Goal: Task Accomplishment & Management: Use online tool/utility

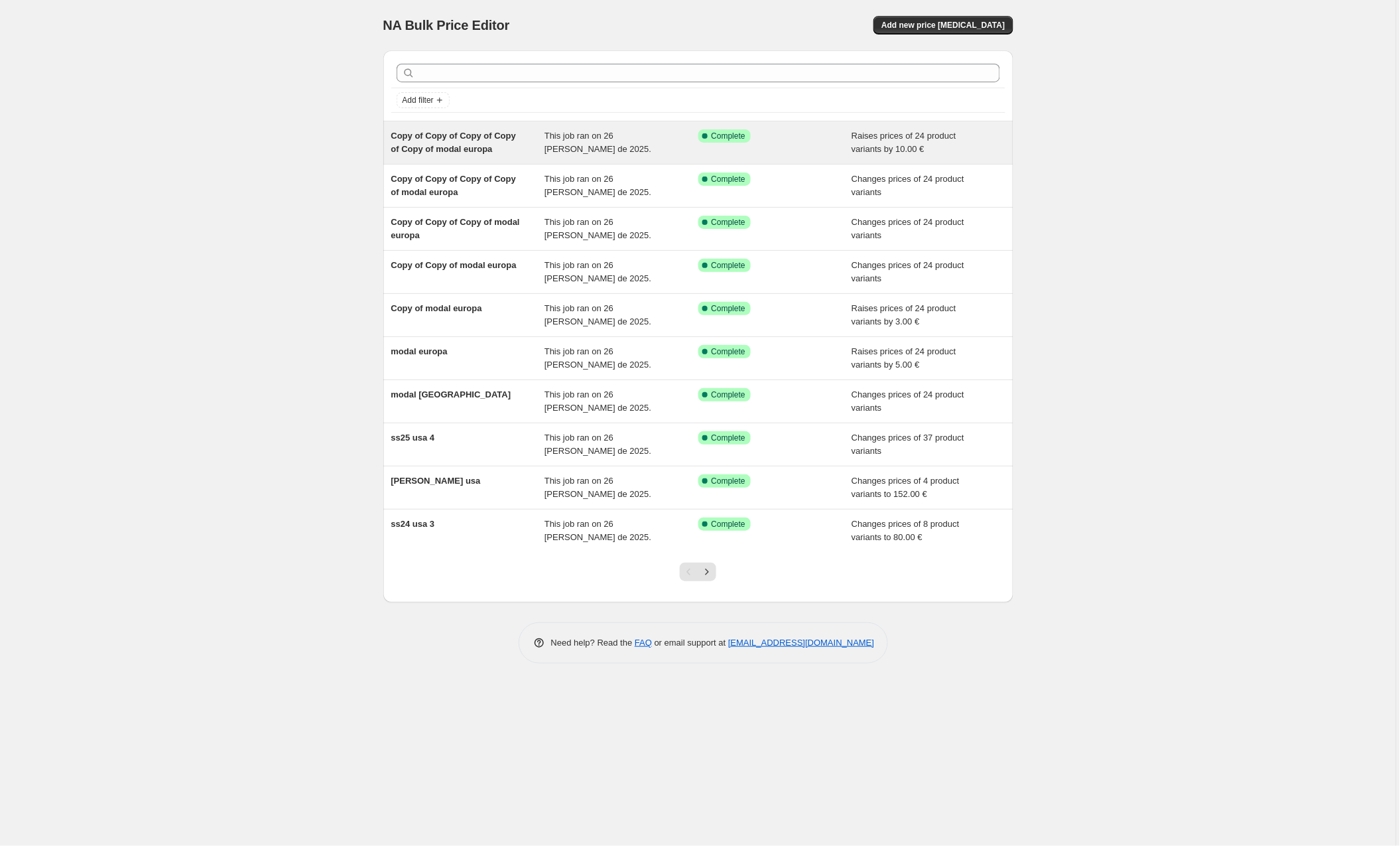
click at [441, 143] on span "Copy of Copy of Copy of Copy of Copy of modal europa" at bounding box center [454, 143] width 125 height 23
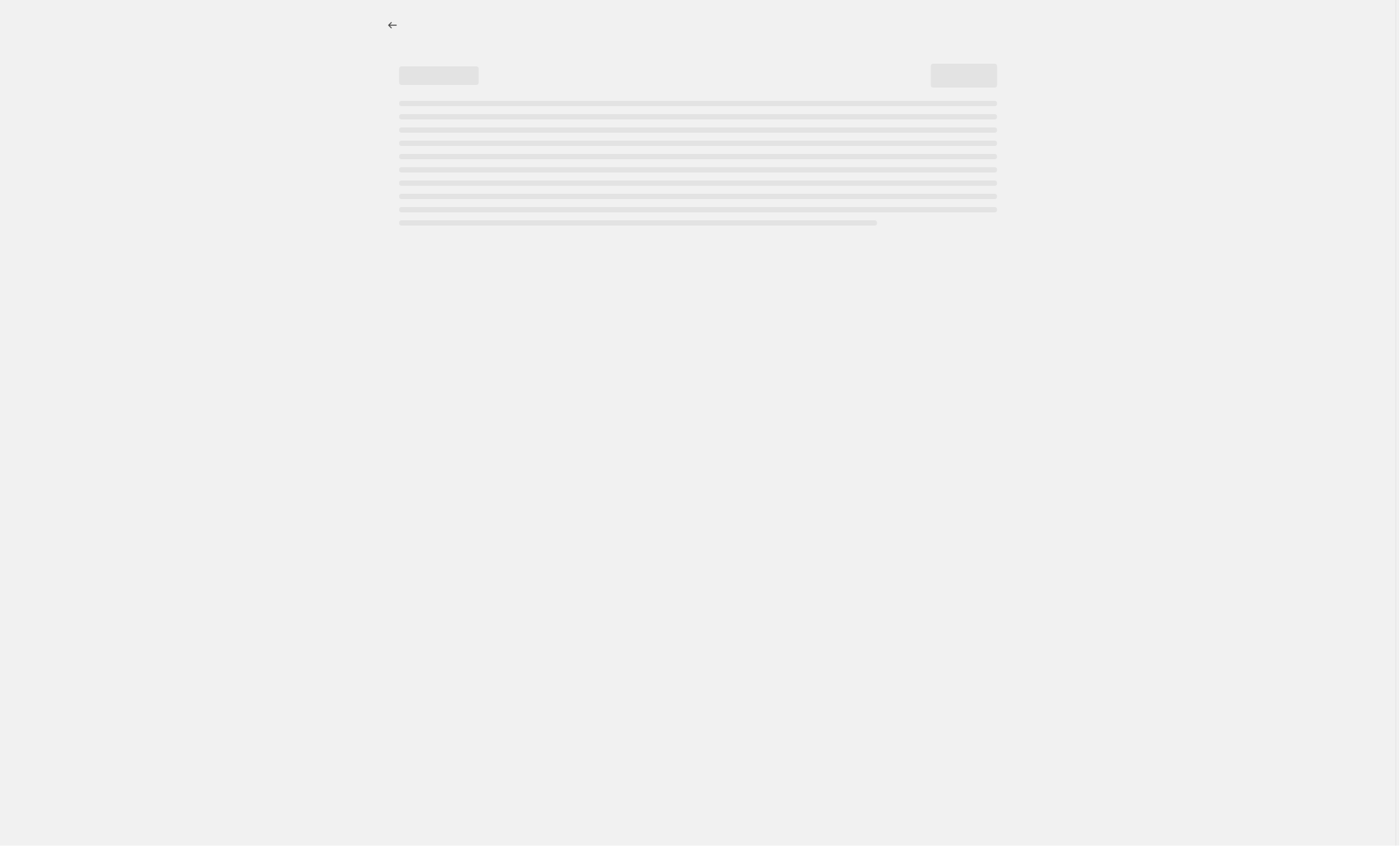
select select "by"
select select "collection"
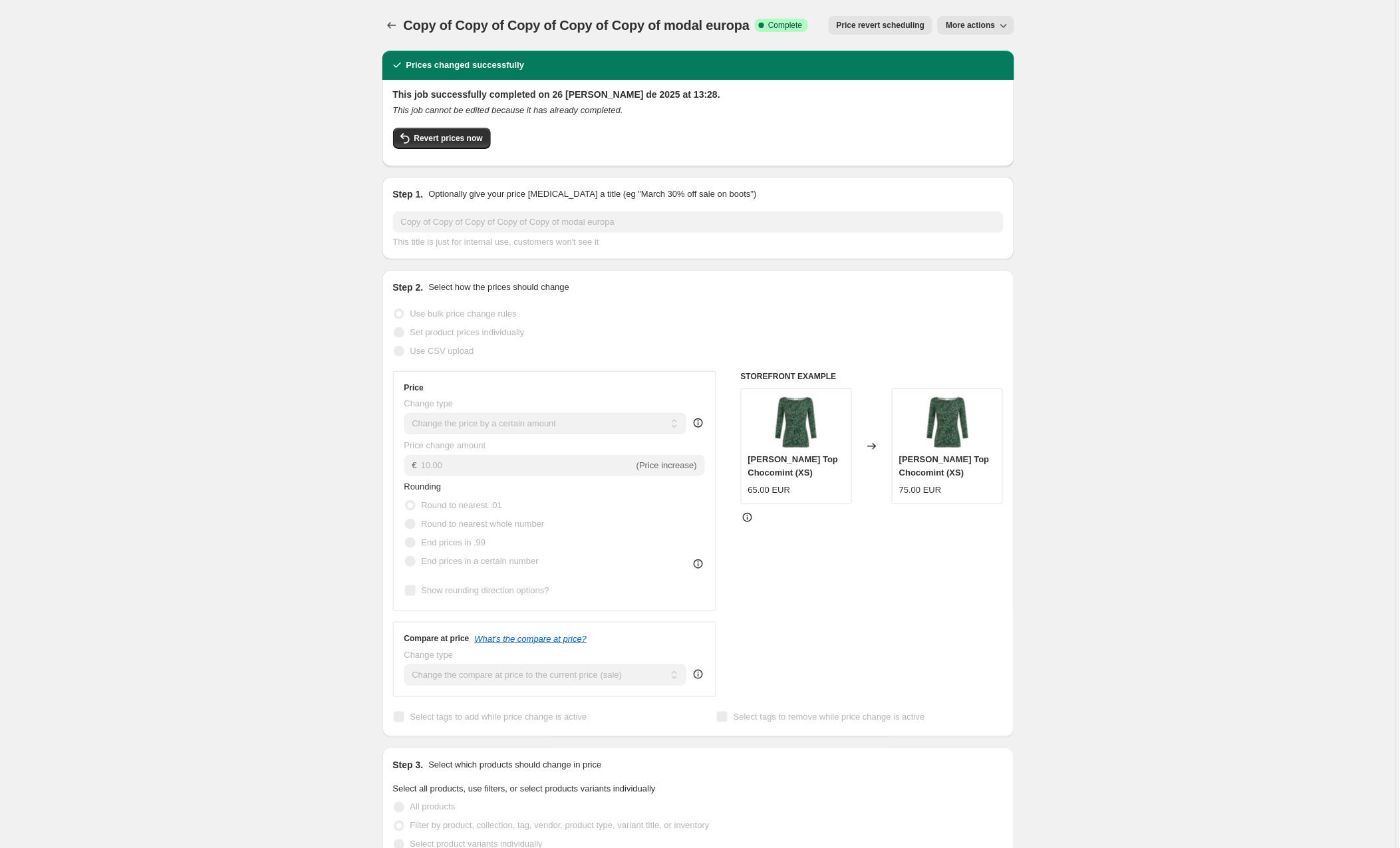
click at [966, 24] on span "More actions" at bounding box center [970, 25] width 49 height 10
click at [979, 54] on span "Copy to new job" at bounding box center [977, 53] width 62 height 10
select select "by"
select select "collection"
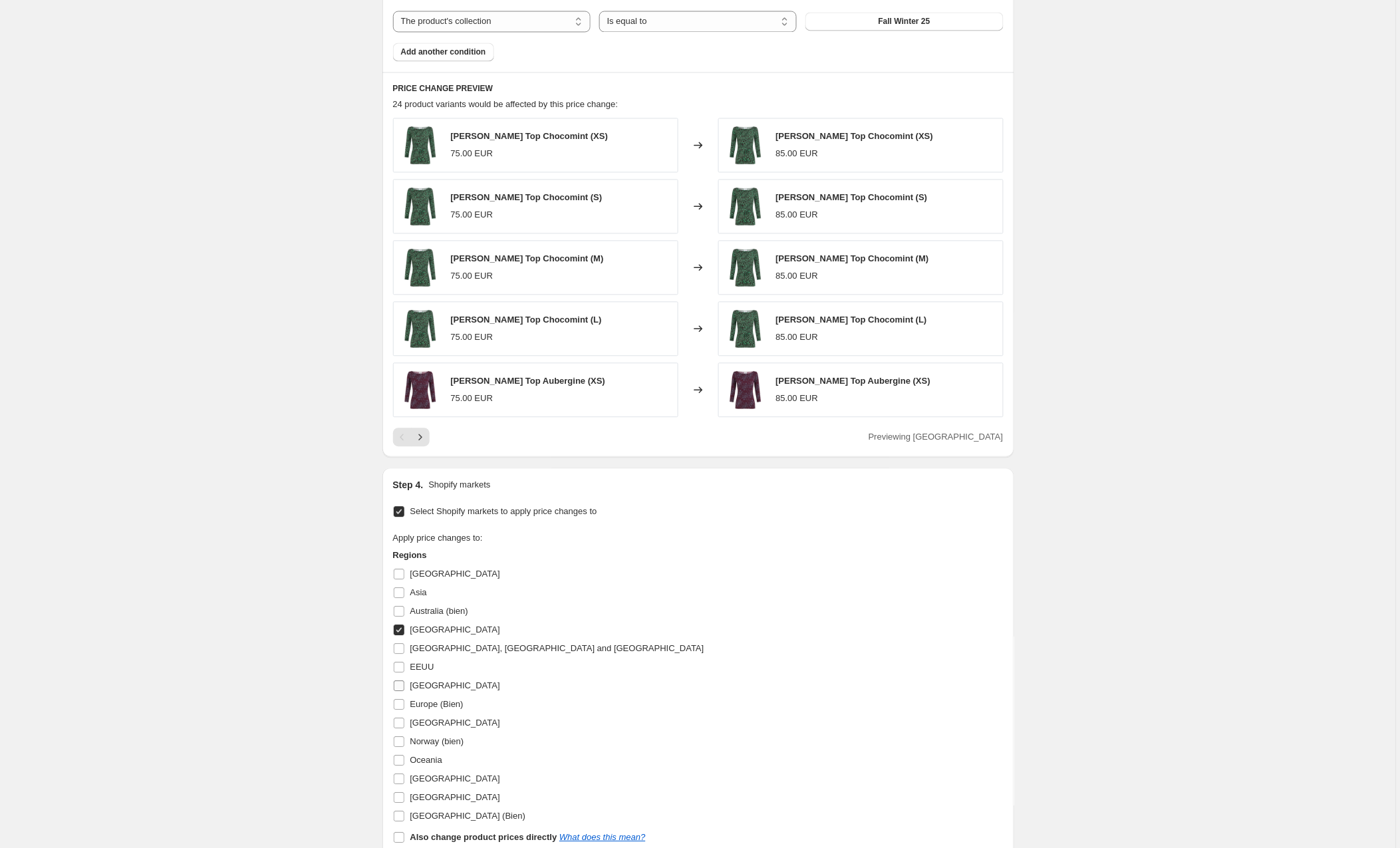
scroll to position [810, 0]
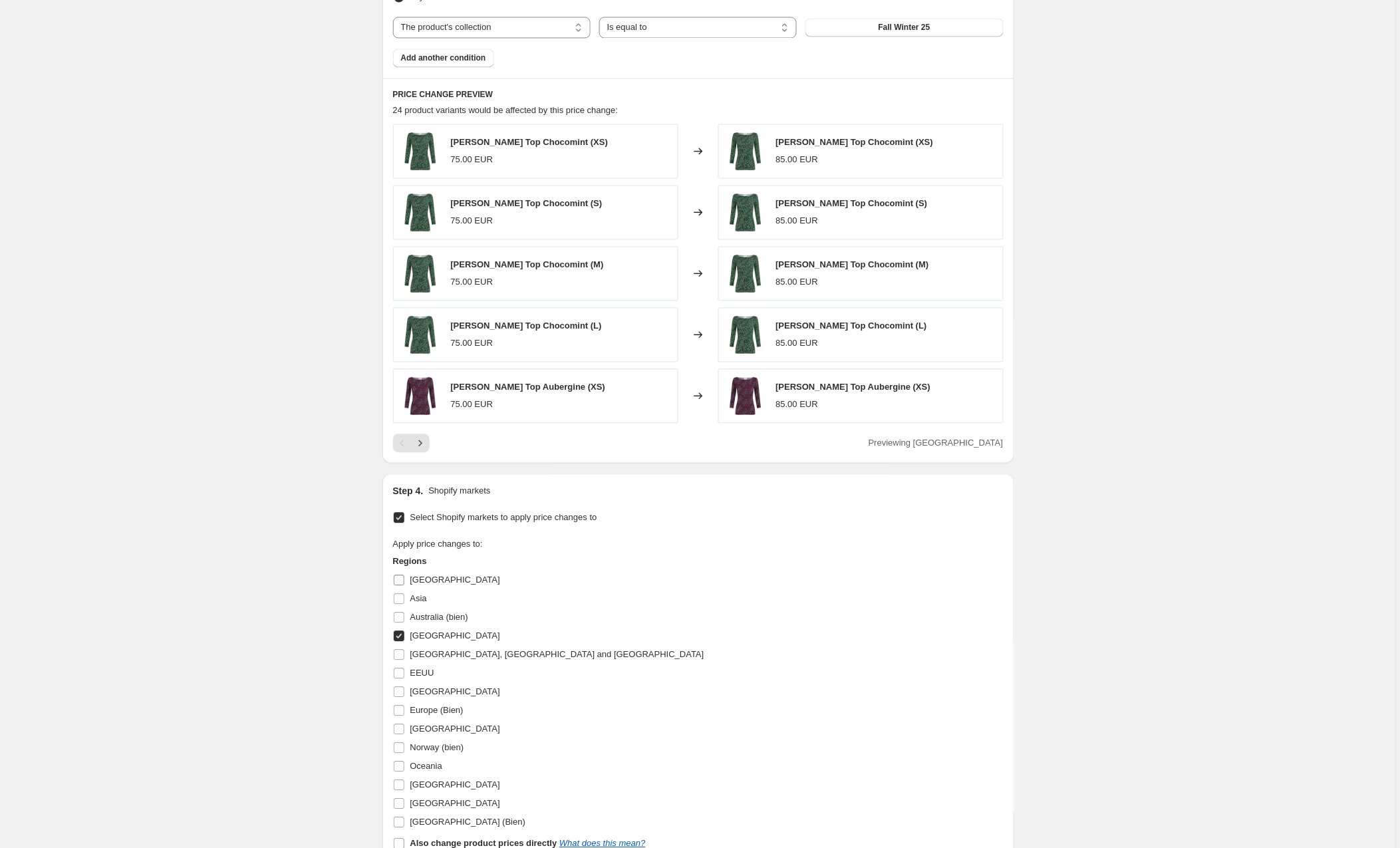
click at [400, 585] on input "[GEOGRAPHIC_DATA]" at bounding box center [399, 579] width 10 height 10
checkbox input "true"
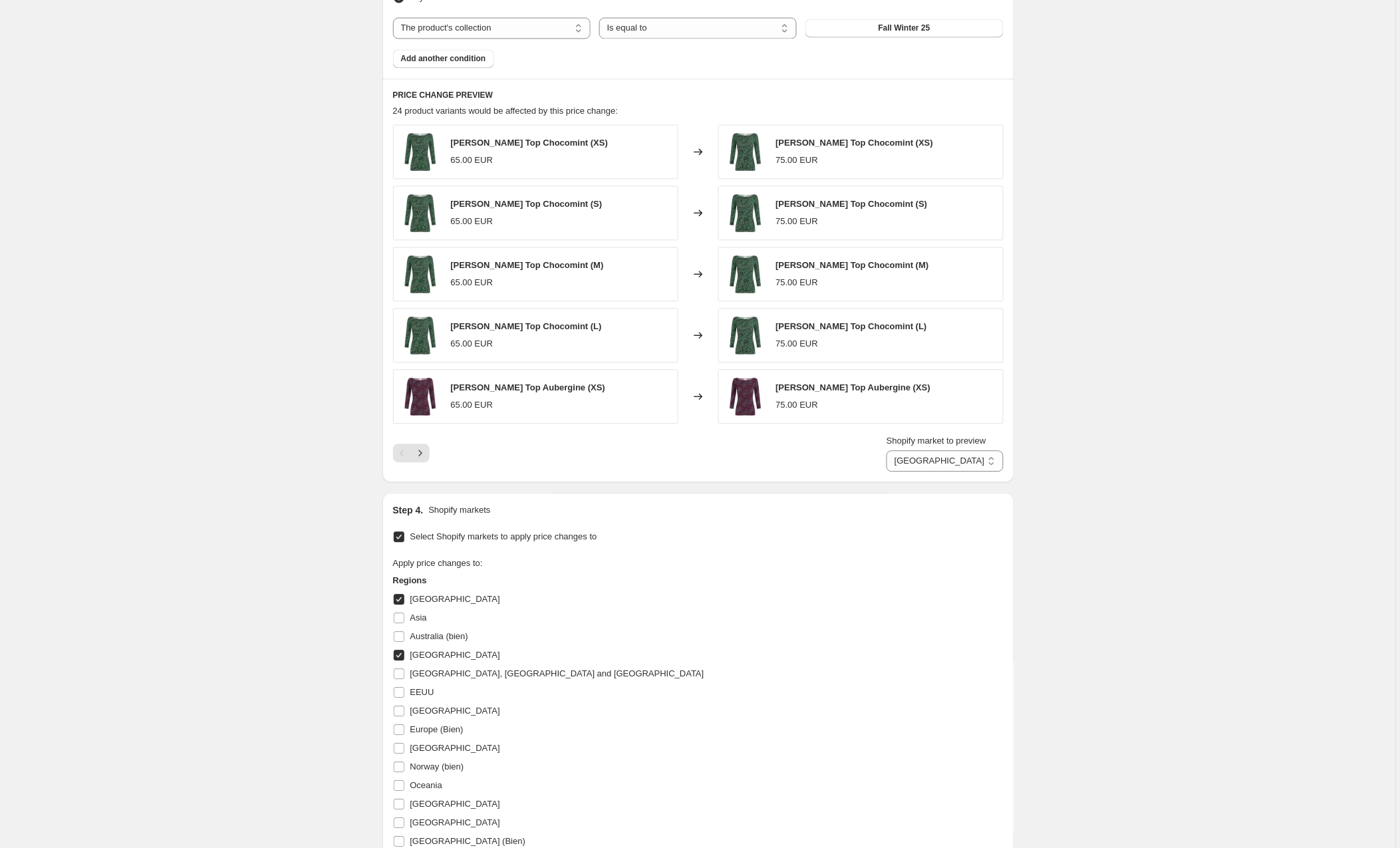
scroll to position [809, 0]
click at [396, 657] on input "[GEOGRAPHIC_DATA]" at bounding box center [399, 655] width 10 height 10
checkbox input "false"
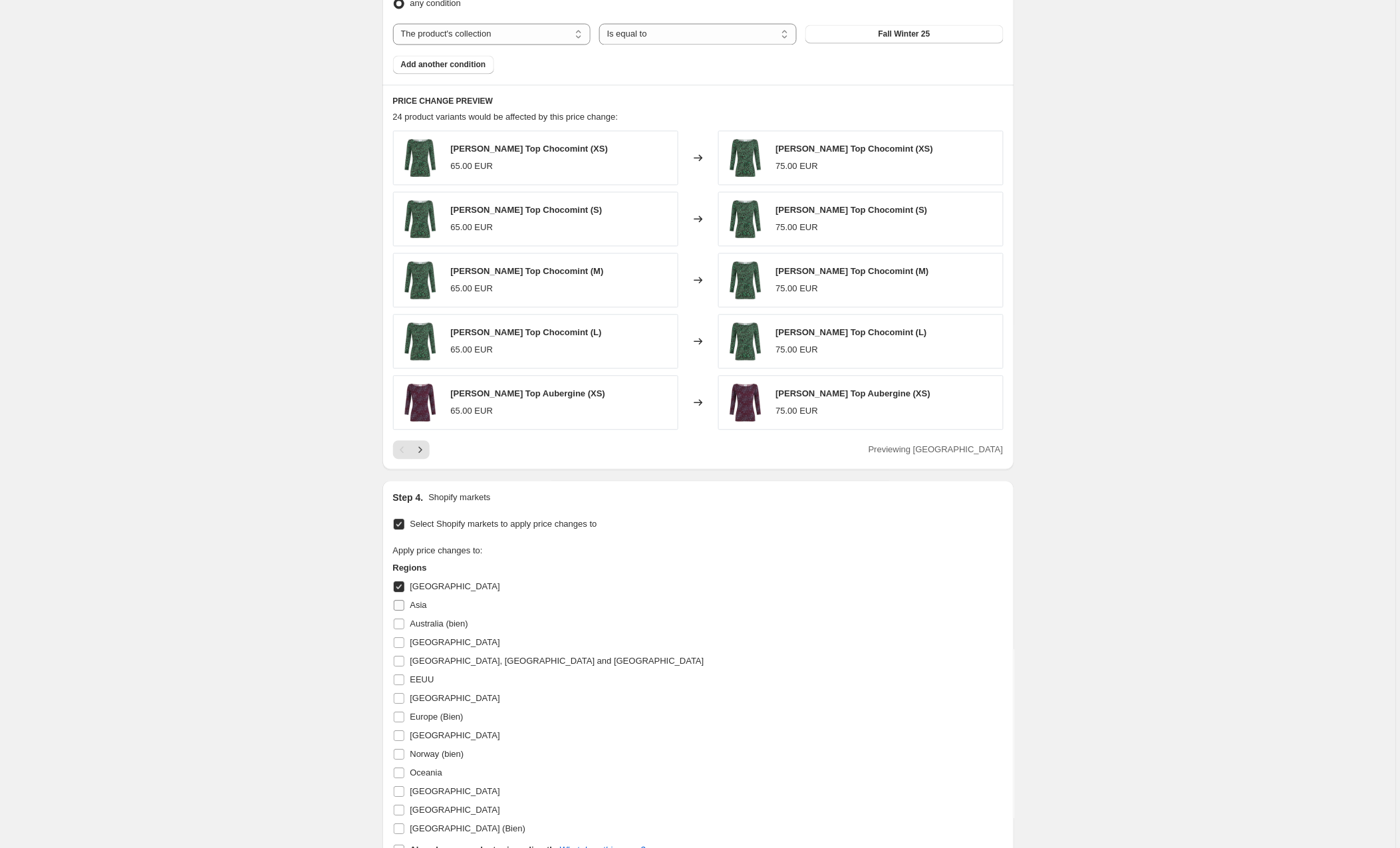
scroll to position [800, 0]
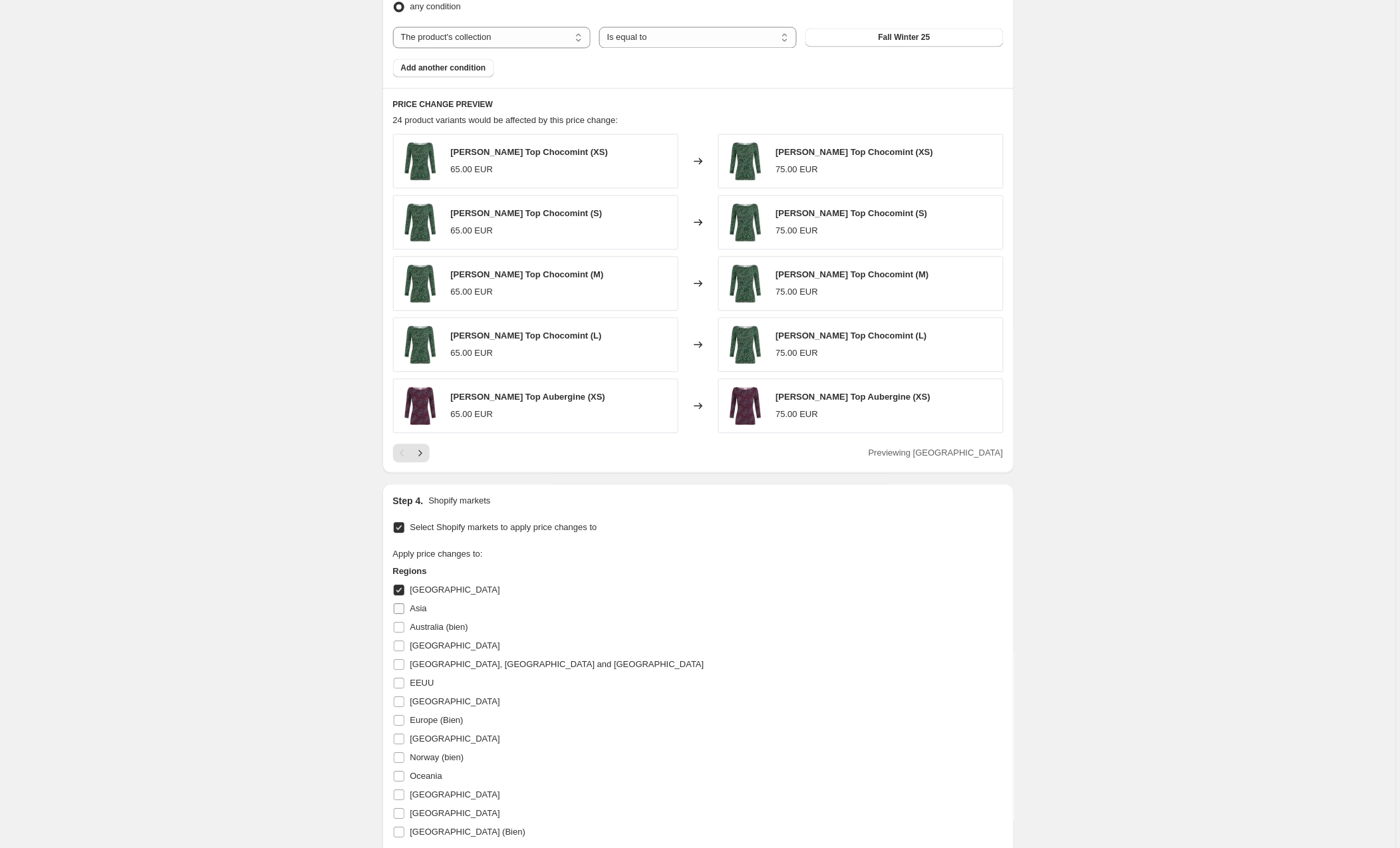
click at [400, 610] on input "Asia" at bounding box center [399, 608] width 10 height 10
checkbox input "true"
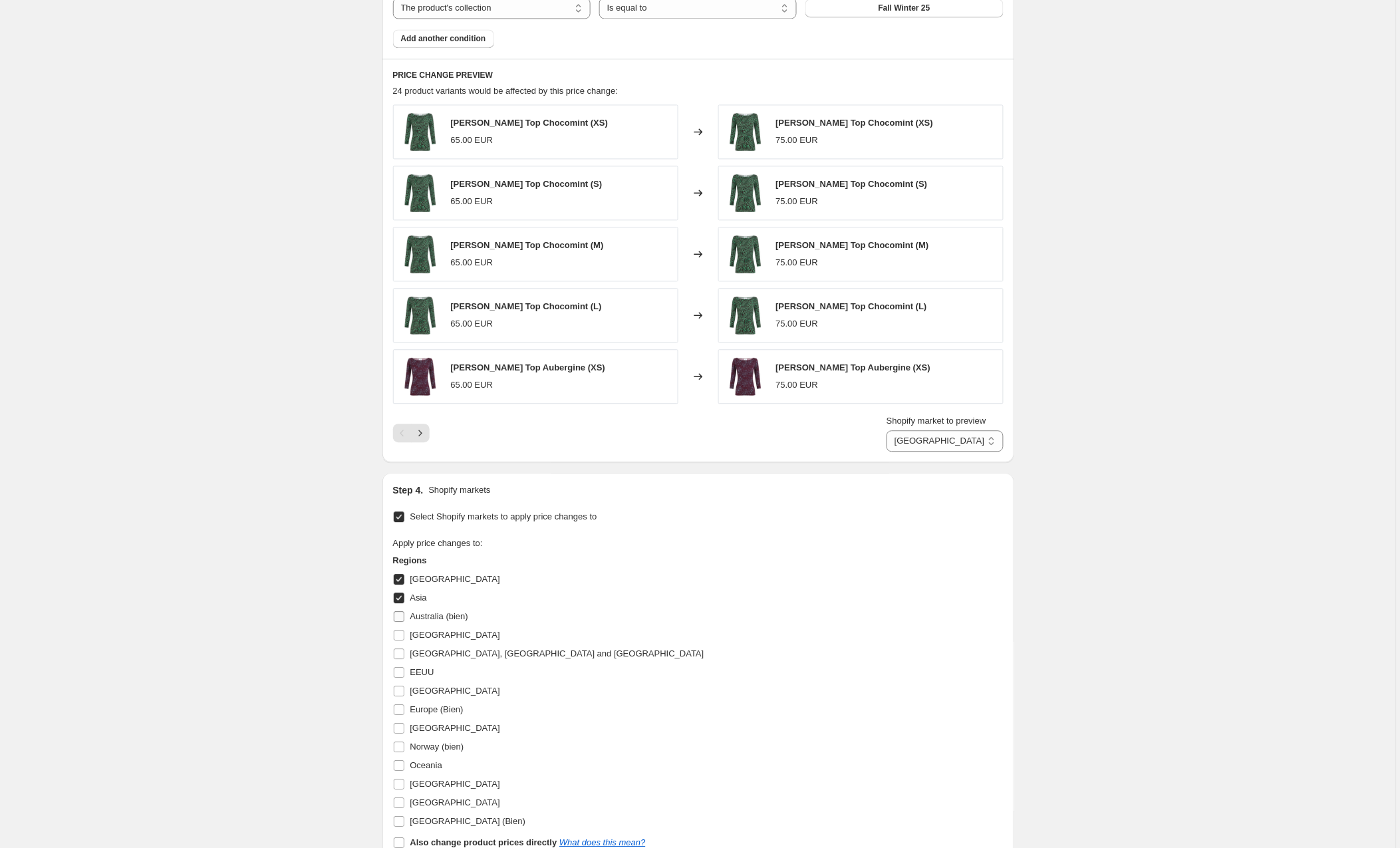
scroll to position [839, 0]
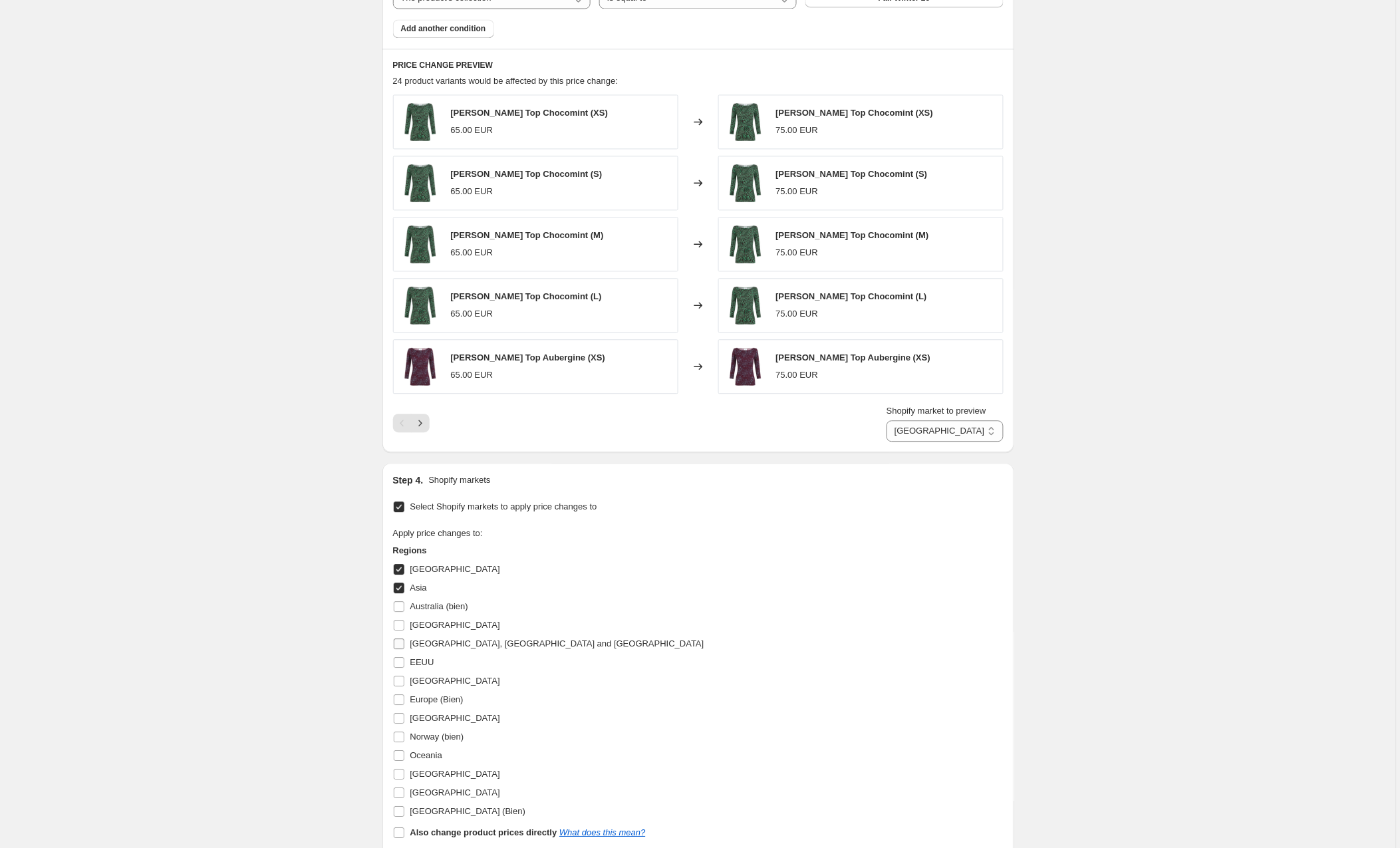
click at [398, 644] on input "[GEOGRAPHIC_DATA], [GEOGRAPHIC_DATA] and [GEOGRAPHIC_DATA]" at bounding box center [399, 643] width 10 height 10
checkbox input "true"
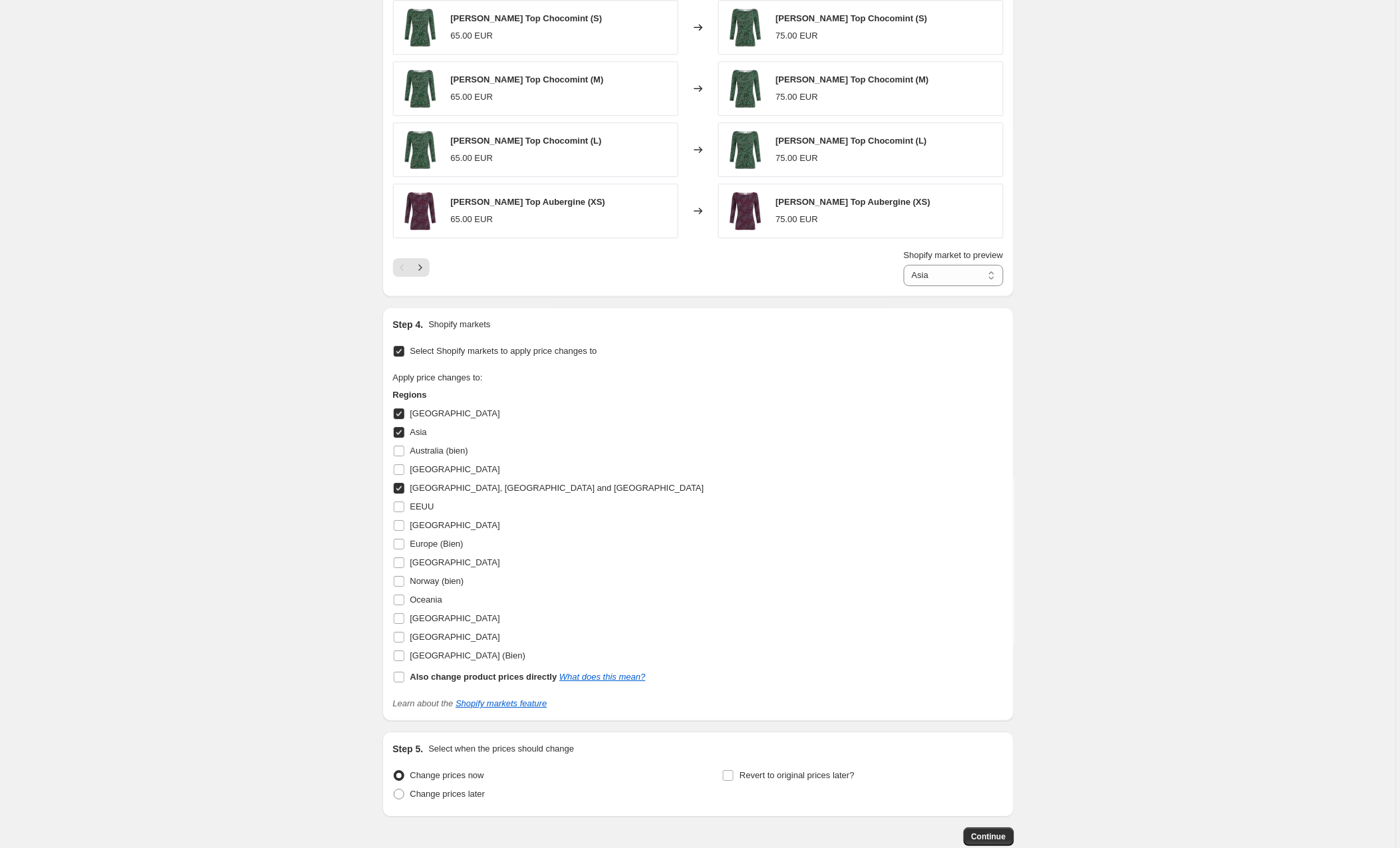
scroll to position [997, 0]
select select "89207538002"
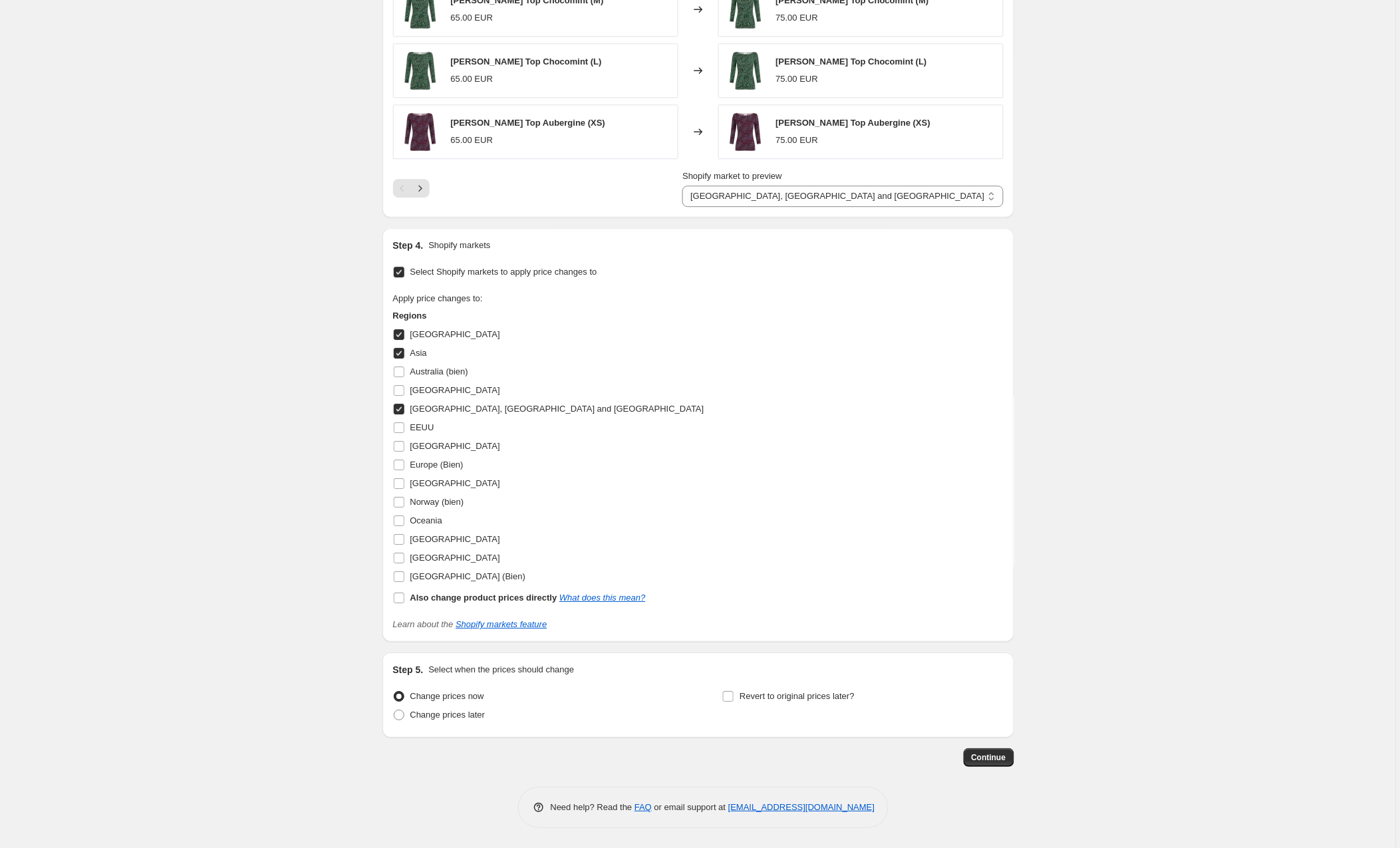
scroll to position [1079, 0]
click at [402, 522] on input "Oceania" at bounding box center [399, 520] width 10 height 10
checkbox input "true"
click at [404, 556] on input "[GEOGRAPHIC_DATA]" at bounding box center [399, 558] width 10 height 10
checkbox input "true"
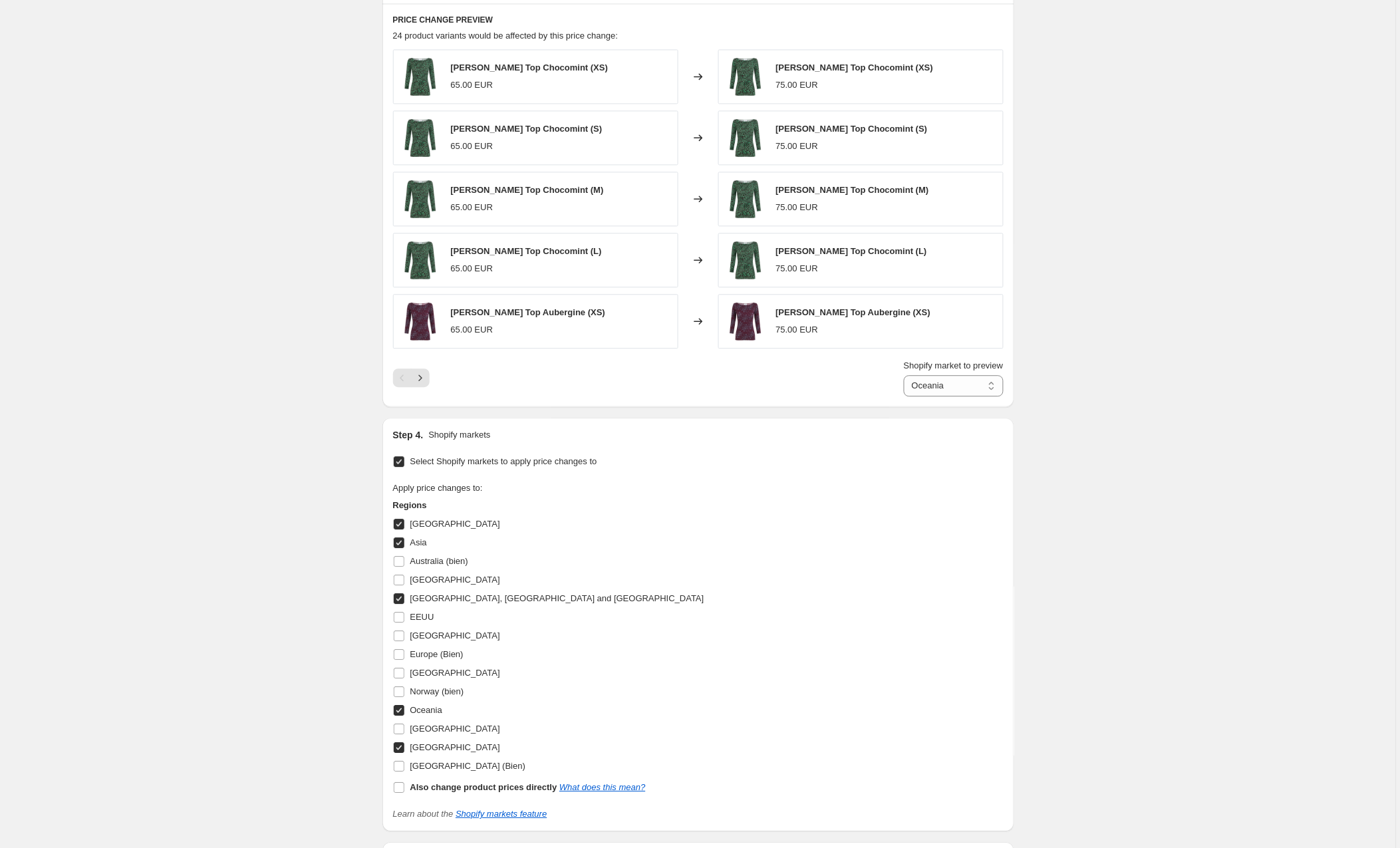
scroll to position [889, 0]
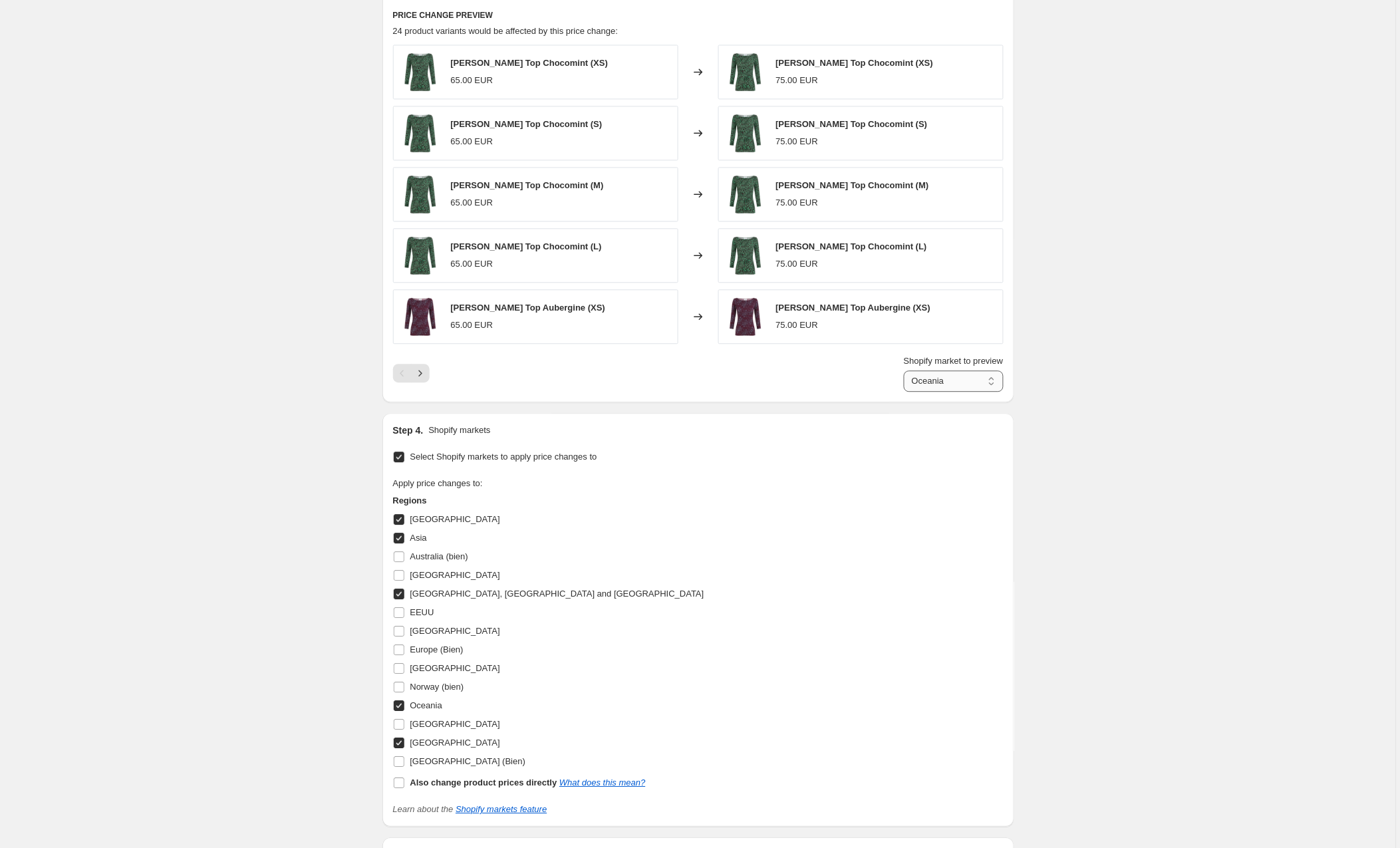
select select "89053659474"
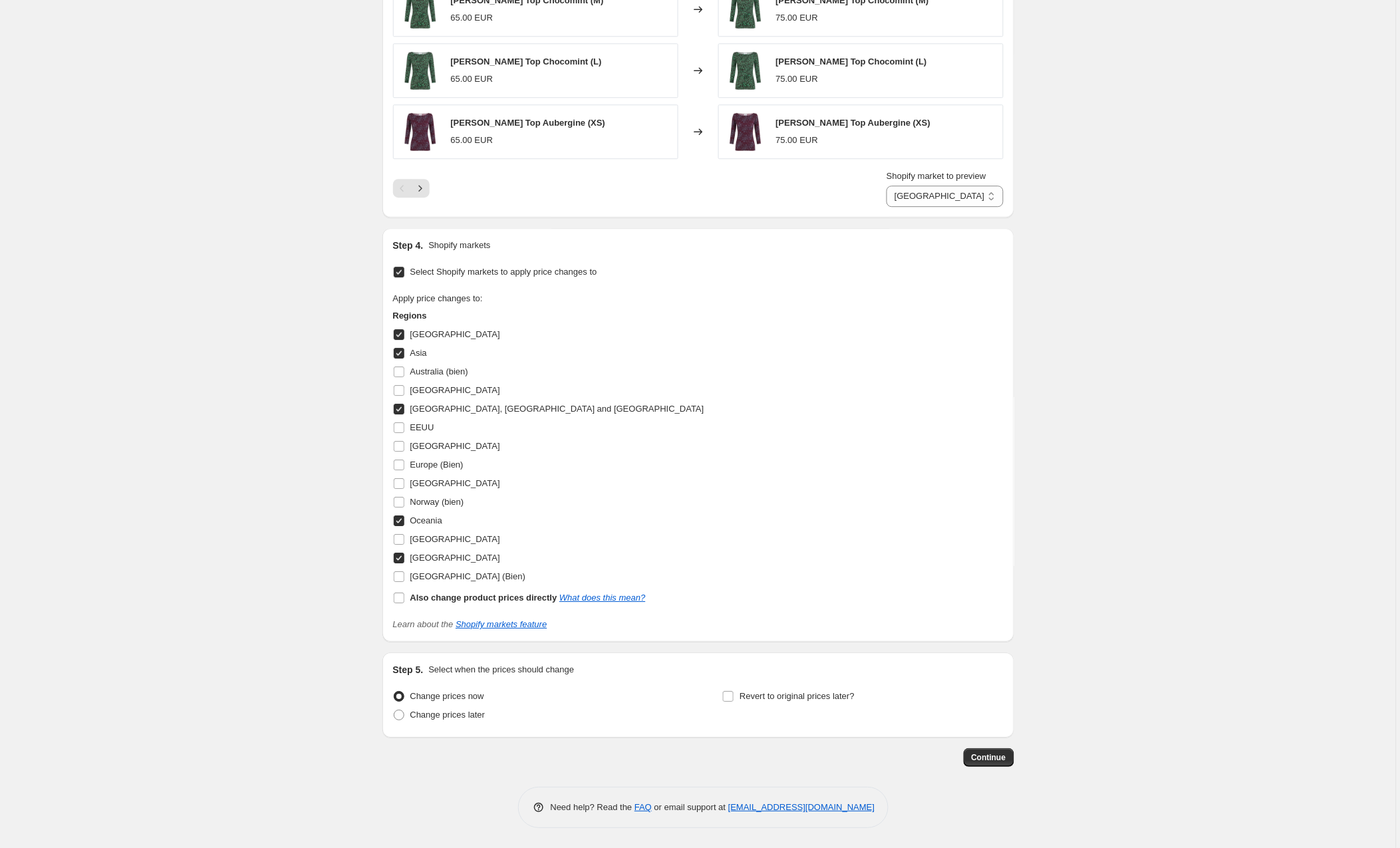
scroll to position [1079, 0]
click at [978, 757] on span "Continue" at bounding box center [989, 757] width 35 height 10
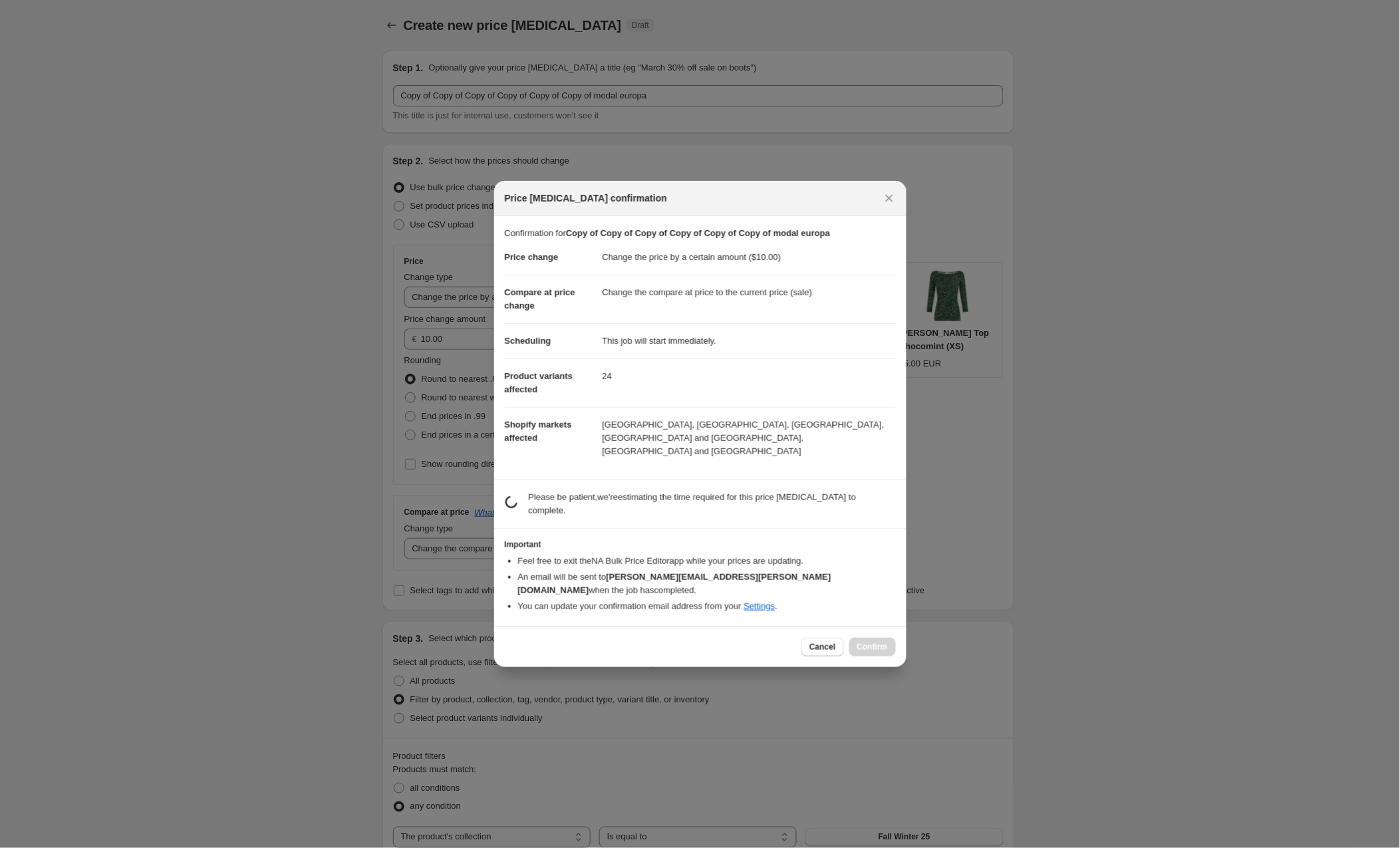
scroll to position [1078, 0]
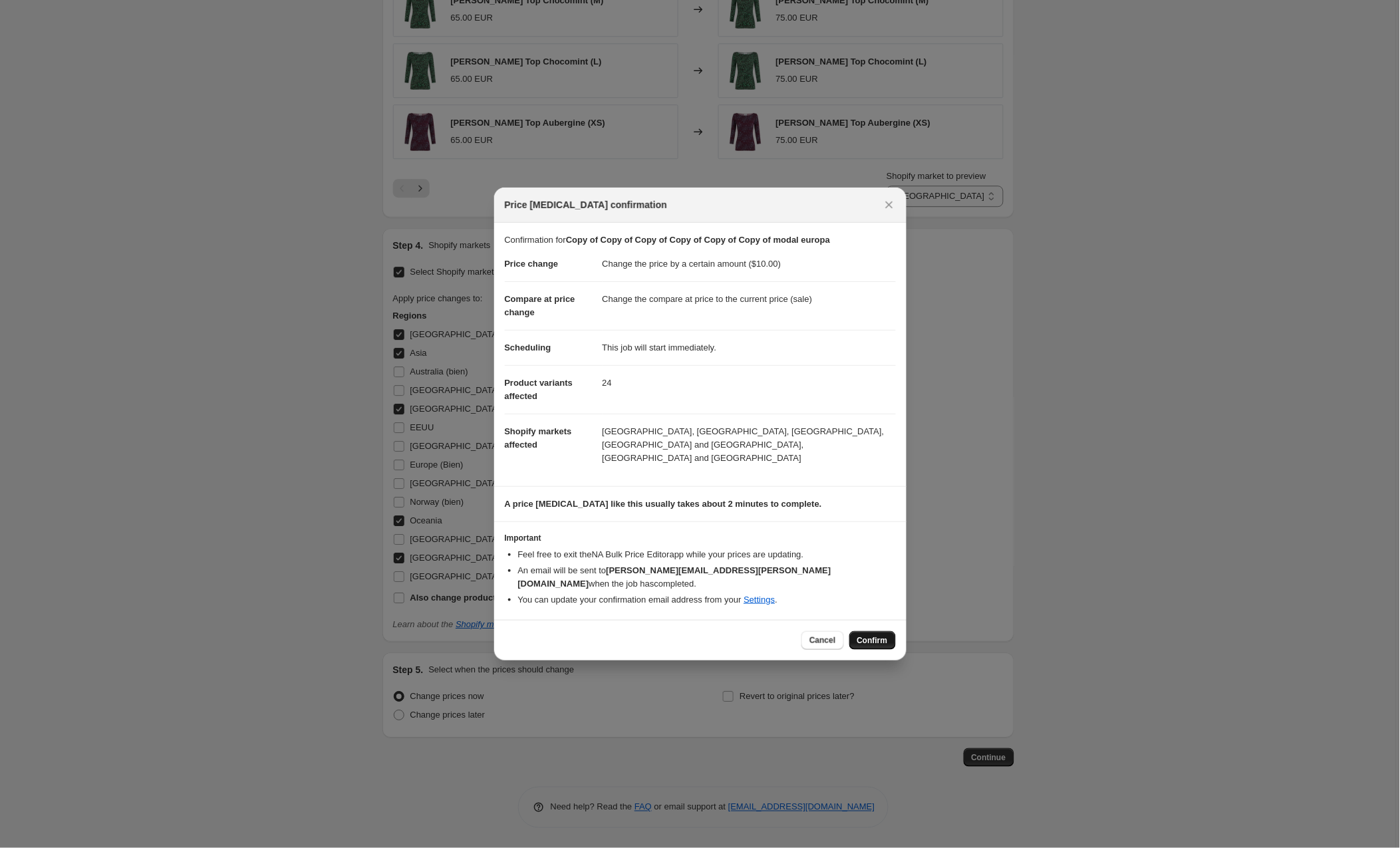
click at [874, 635] on span "Confirm" at bounding box center [872, 640] width 30 height 10
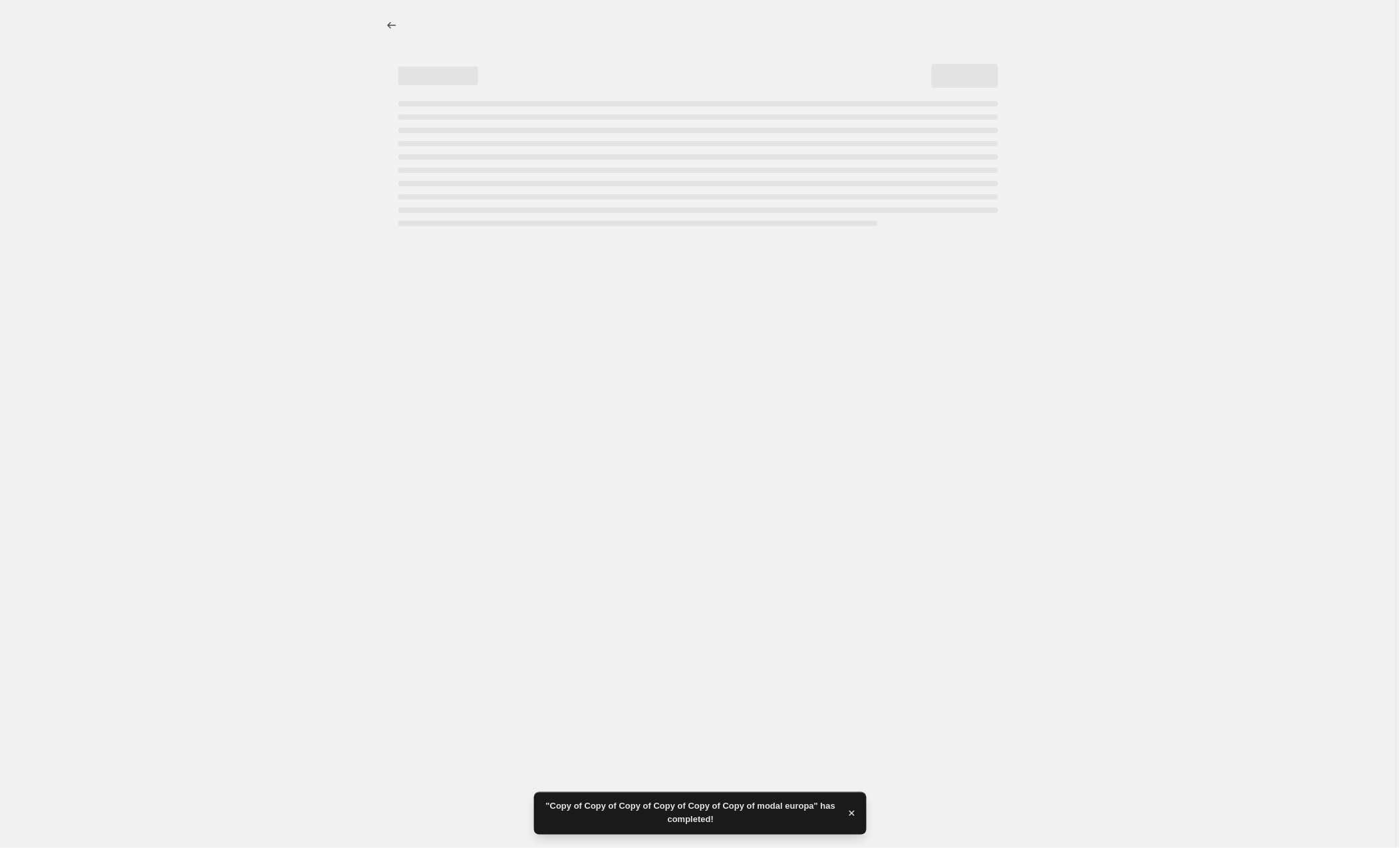
select select "by"
select select "collection"
select select "89053659474"
